Goal: Entertainment & Leisure: Consume media (video, audio)

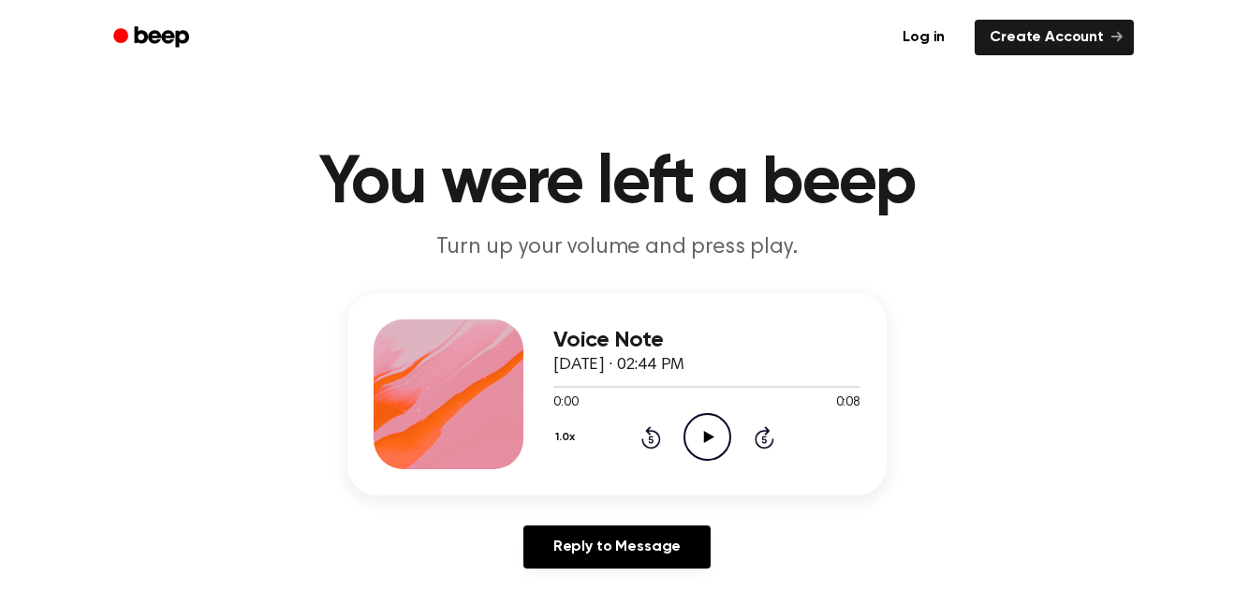
click at [710, 431] on icon "Play Audio" at bounding box center [708, 437] width 48 height 48
click at [697, 439] on icon "Play Audio" at bounding box center [708, 437] width 48 height 48
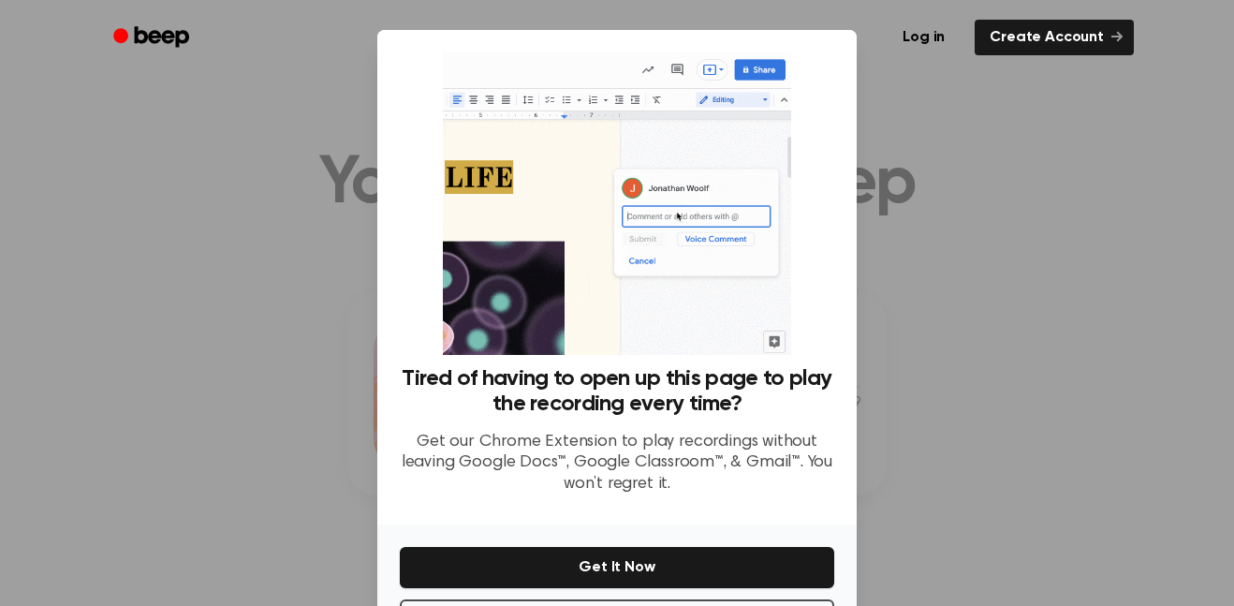
click at [874, 434] on div at bounding box center [617, 303] width 1234 height 606
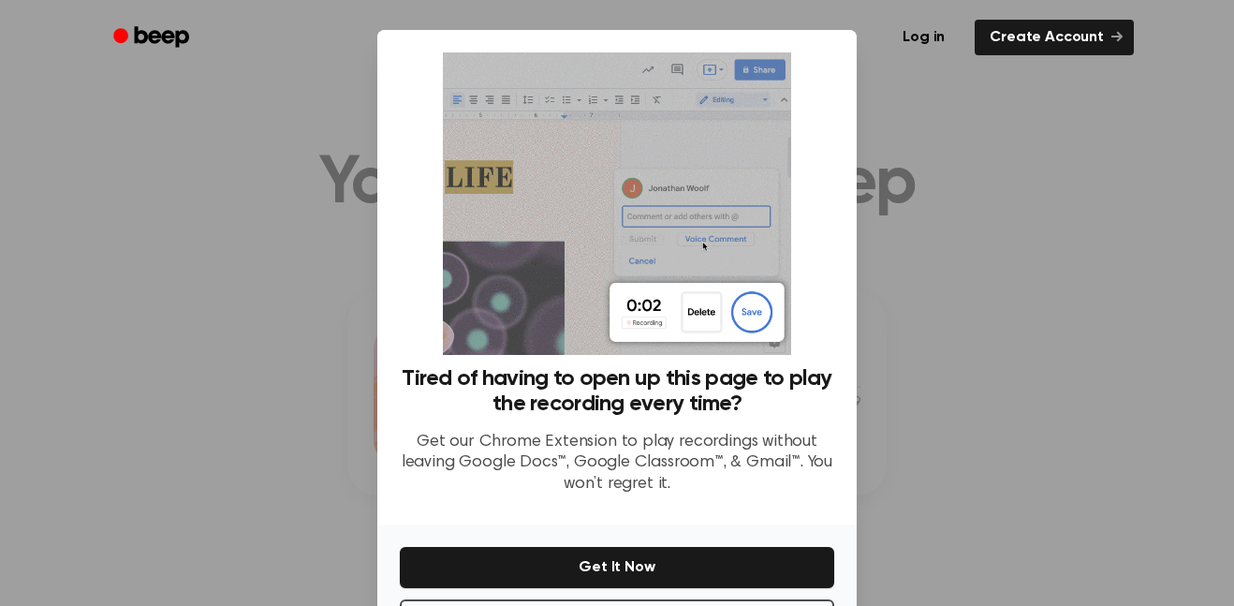
click at [138, 341] on div at bounding box center [617, 303] width 1234 height 606
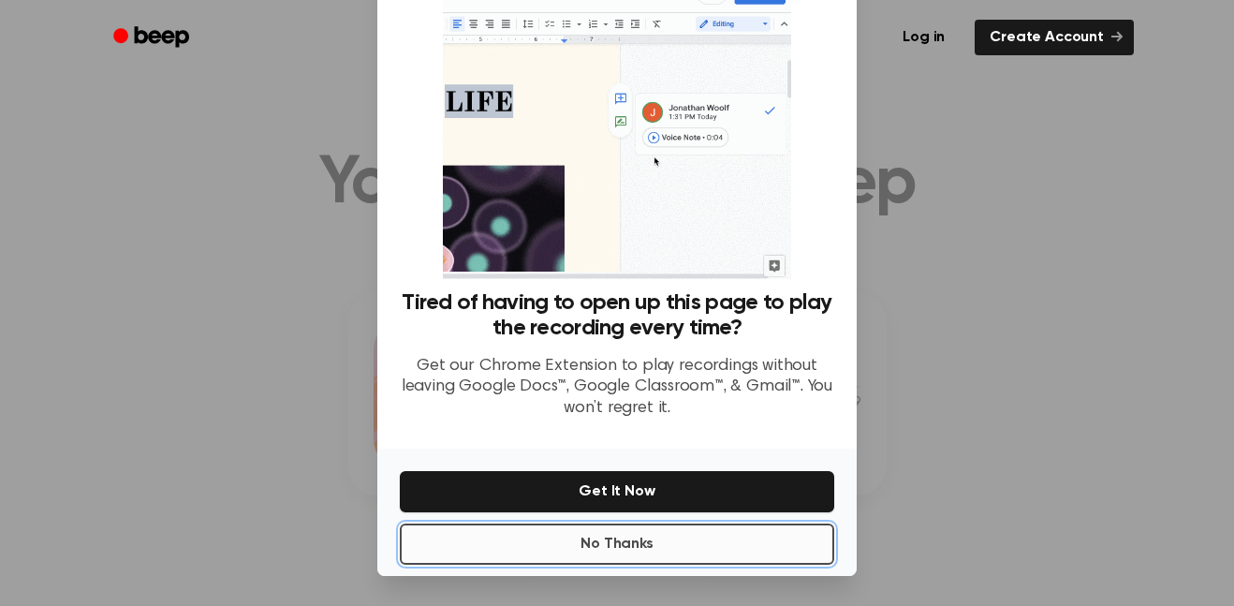
click at [597, 530] on button "No Thanks" at bounding box center [617, 544] width 435 height 41
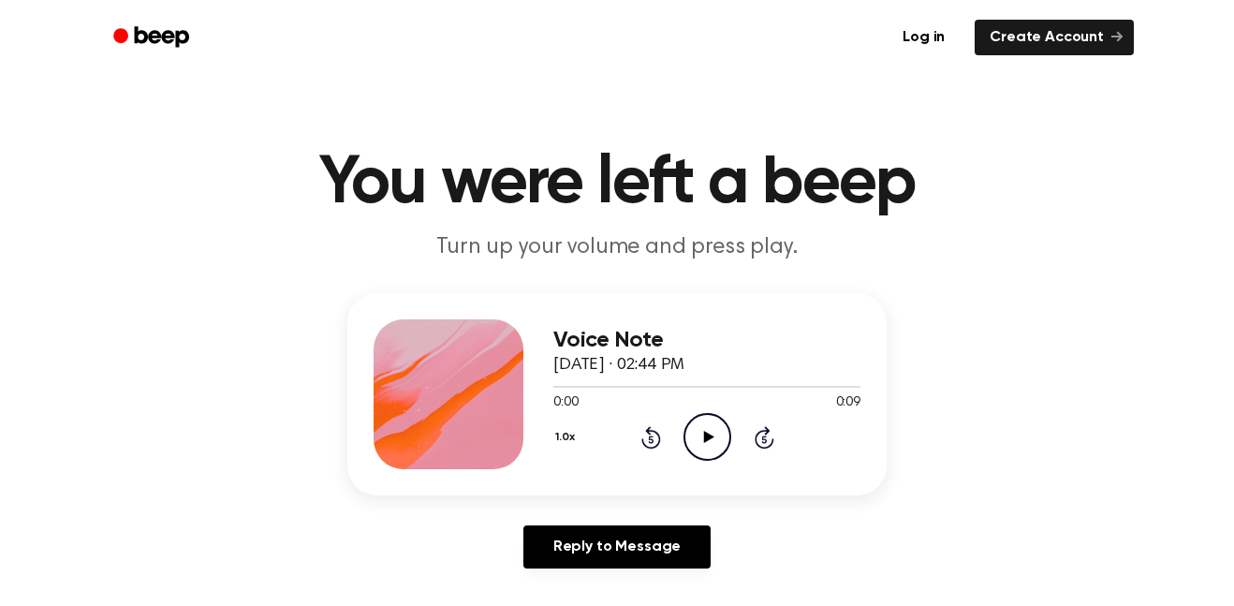
click at [710, 440] on icon "Play Audio" at bounding box center [708, 437] width 48 height 48
click at [703, 430] on icon "Play Audio" at bounding box center [708, 437] width 48 height 48
click at [715, 430] on icon "Play Audio" at bounding box center [708, 437] width 48 height 48
click at [715, 431] on icon "Play Audio" at bounding box center [708, 437] width 48 height 48
click at [687, 419] on icon "Play Audio" at bounding box center [708, 437] width 48 height 48
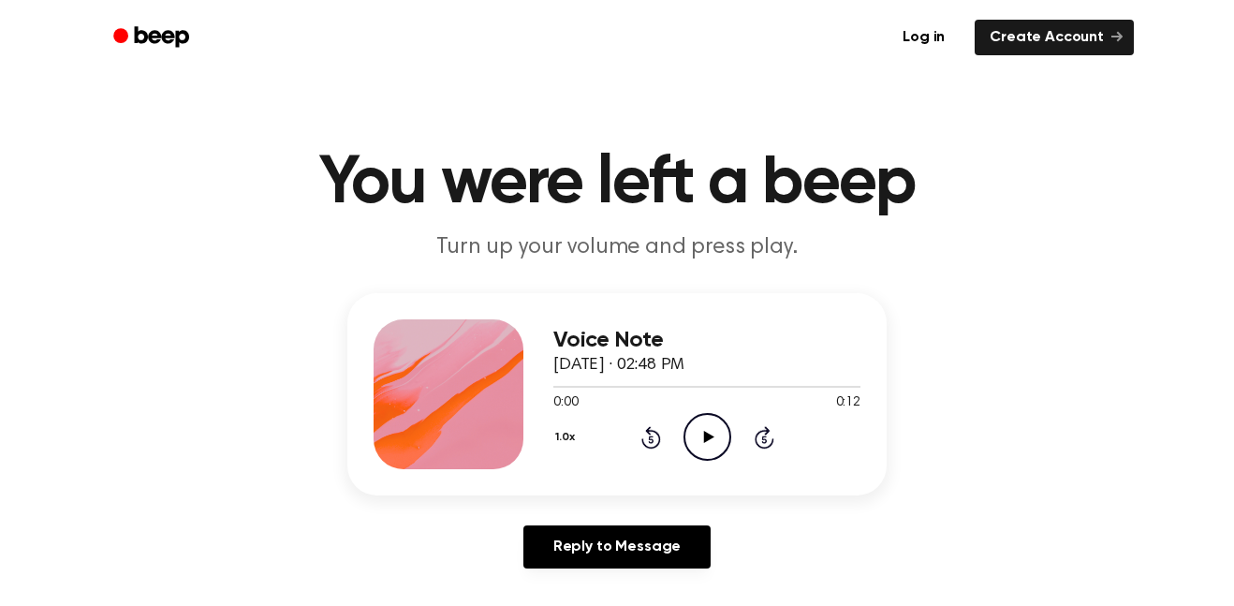
click at [711, 419] on icon "Play Audio" at bounding box center [708, 437] width 48 height 48
click at [731, 451] on div "1.0x Rewind 5 seconds Play Audio Skip 5 seconds" at bounding box center [707, 437] width 307 height 48
click at [724, 450] on icon "Play Audio" at bounding box center [708, 437] width 48 height 48
click at [701, 418] on icon "Play Audio" at bounding box center [708, 437] width 48 height 48
click at [725, 434] on icon "Play Audio" at bounding box center [708, 437] width 48 height 48
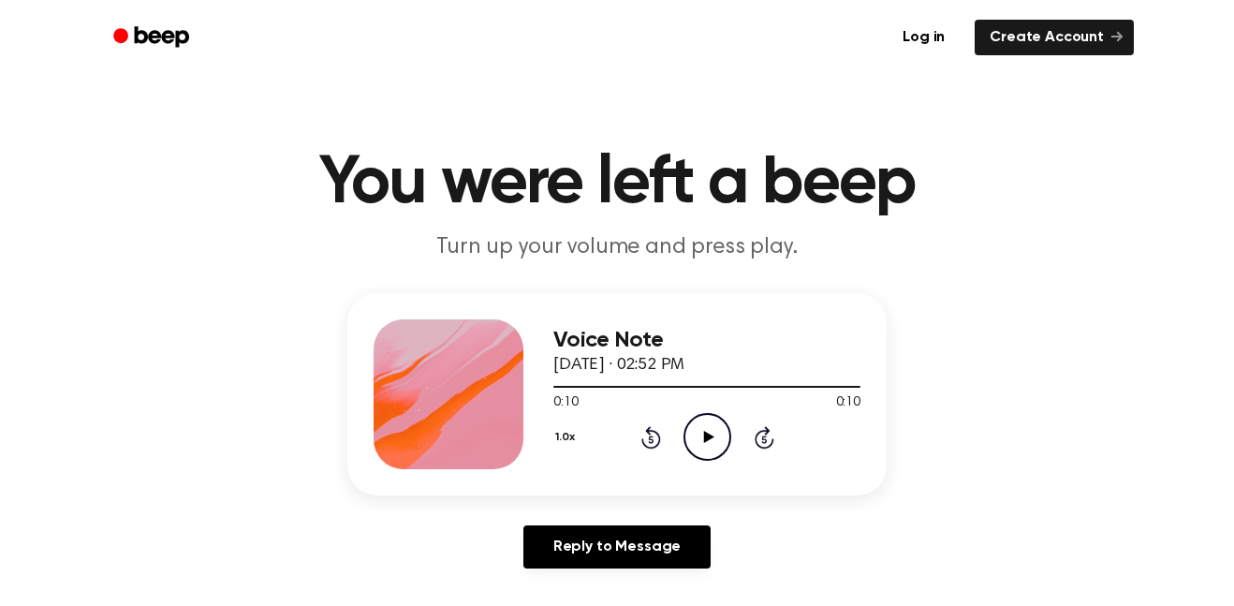
click at [717, 451] on icon "Play Audio" at bounding box center [708, 437] width 48 height 48
